Goal: Task Accomplishment & Management: Use online tool/utility

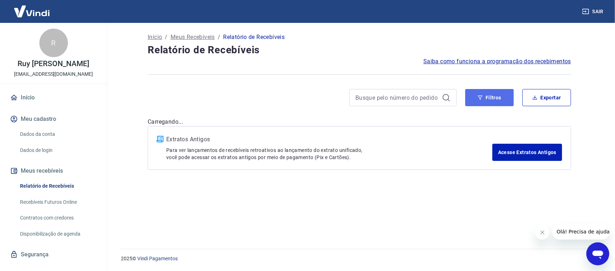
click at [485, 101] on button "Filtros" at bounding box center [489, 97] width 49 height 17
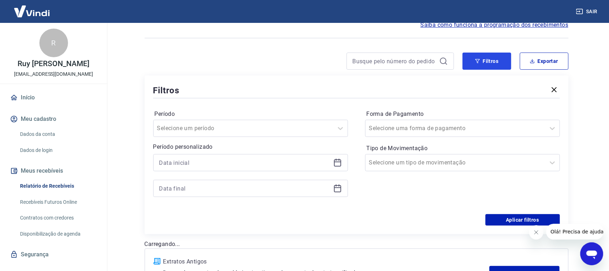
scroll to position [89, 0]
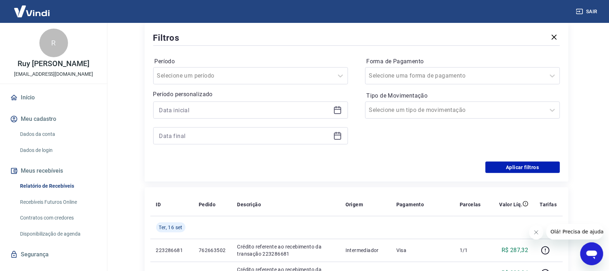
click at [339, 111] on icon at bounding box center [337, 110] width 9 height 9
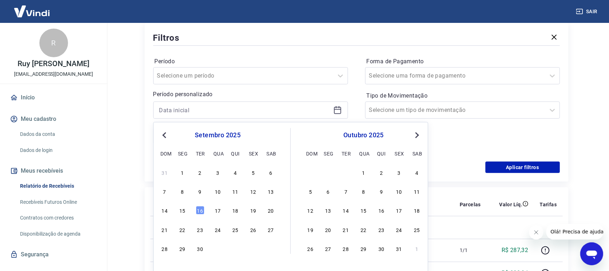
click at [200, 209] on div "16" at bounding box center [200, 210] width 9 height 9
type input "[DATE]"
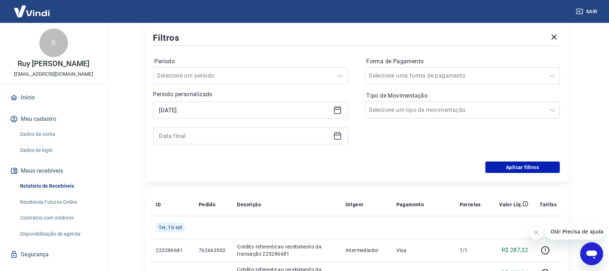
click at [336, 135] on icon at bounding box center [337, 135] width 7 height 1
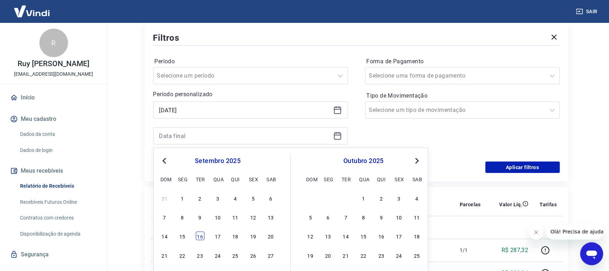
click at [202, 236] on div "16" at bounding box center [200, 236] width 9 height 9
type input "[DATE]"
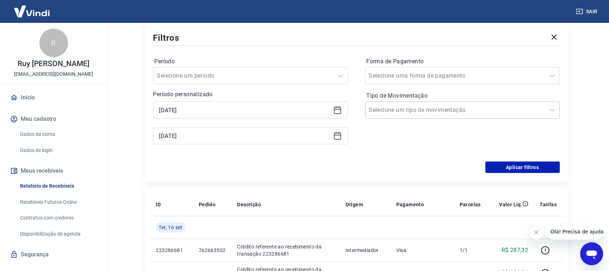
click at [413, 109] on input "Tipo de Movimentação" at bounding box center [405, 110] width 72 height 9
click at [387, 148] on div "Entrada" at bounding box center [462, 147] width 195 height 14
click at [506, 166] on button "Aplicar filtros" at bounding box center [522, 167] width 74 height 11
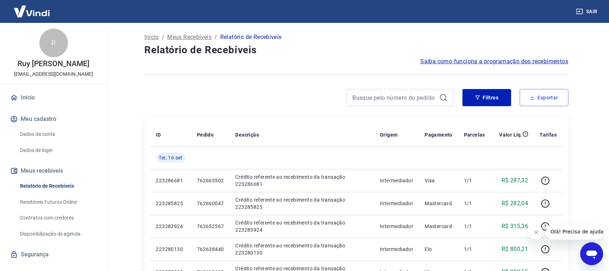
click at [536, 101] on button "Exportar" at bounding box center [543, 97] width 49 height 17
type input "[DATE]"
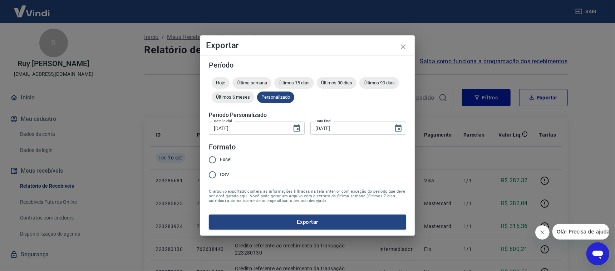
click at [211, 158] on input "Excel" at bounding box center [212, 159] width 15 height 15
radio input "true"
click at [274, 222] on button "Exportar" at bounding box center [307, 222] width 197 height 15
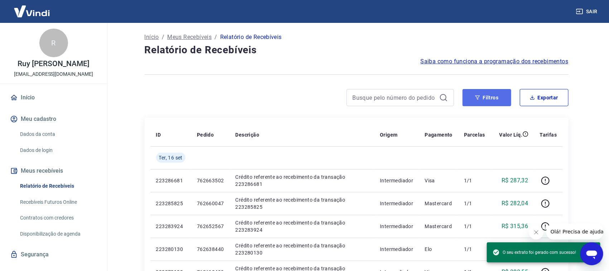
click at [481, 104] on button "Filtros" at bounding box center [486, 97] width 49 height 17
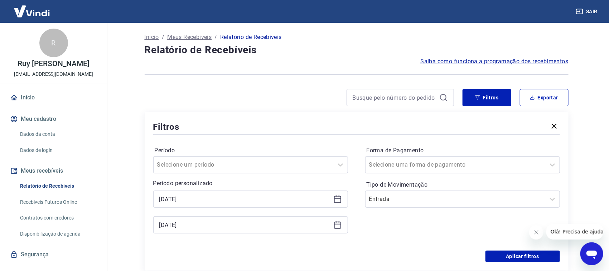
click at [334, 199] on icon at bounding box center [337, 199] width 7 height 7
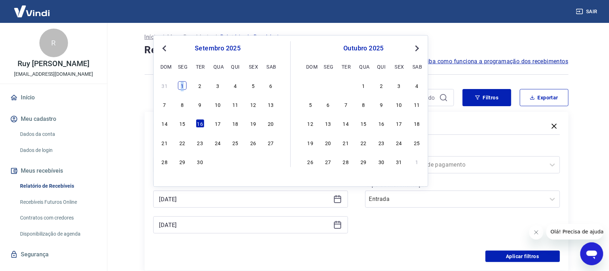
click at [182, 84] on div "1" at bounding box center [182, 85] width 9 height 9
type input "[DATE]"
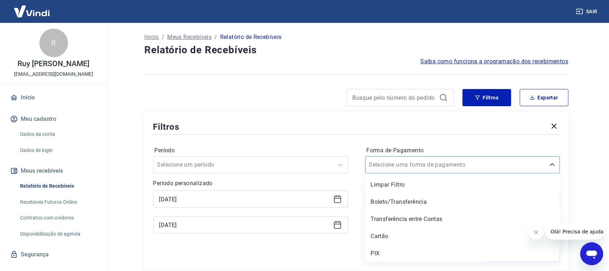
click at [403, 161] on input "Forma de Pagamento" at bounding box center [405, 165] width 72 height 9
click at [380, 250] on div "PIX" at bounding box center [462, 253] width 195 height 14
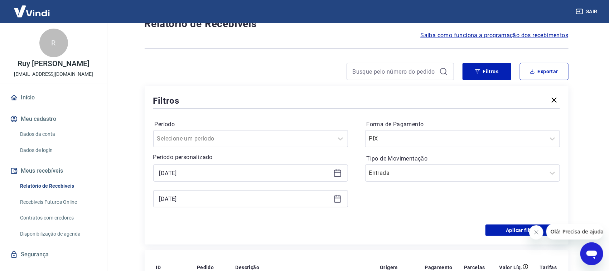
scroll to position [45, 0]
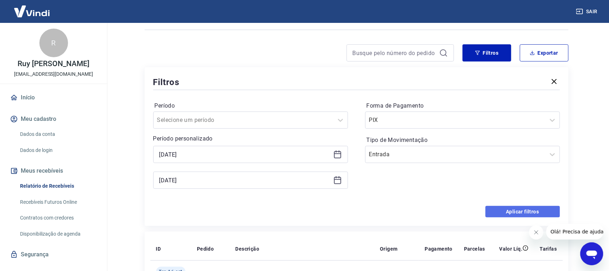
click at [502, 209] on button "Aplicar filtros" at bounding box center [522, 211] width 74 height 11
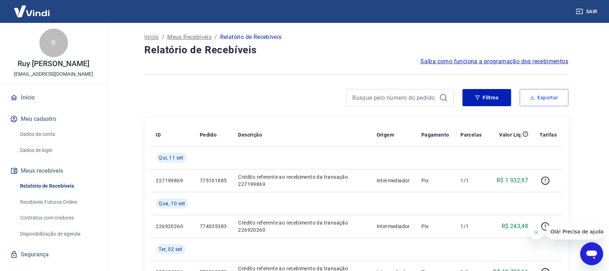
click at [533, 98] on icon "button" at bounding box center [531, 97] width 5 height 5
type input "[DATE]"
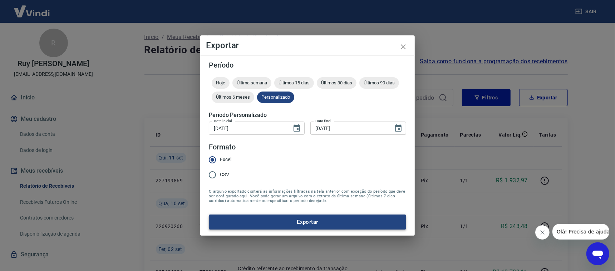
click at [270, 223] on button "Exportar" at bounding box center [307, 222] width 197 height 15
